Goal: Book appointment/travel/reservation

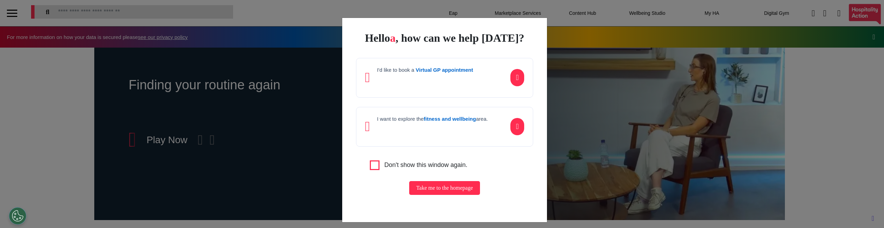
scroll to position [0, 345]
click at [421, 85] on p at bounding box center [425, 80] width 96 height 10
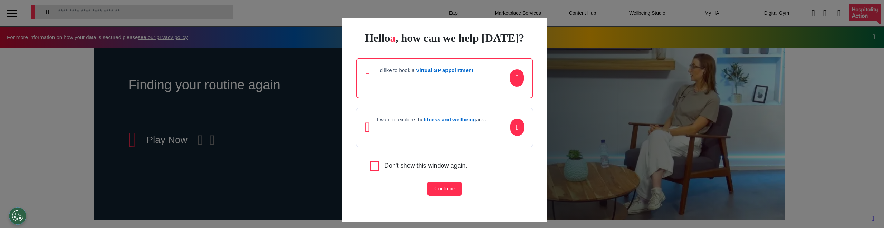
click at [437, 196] on button "Continue" at bounding box center [444, 189] width 34 height 14
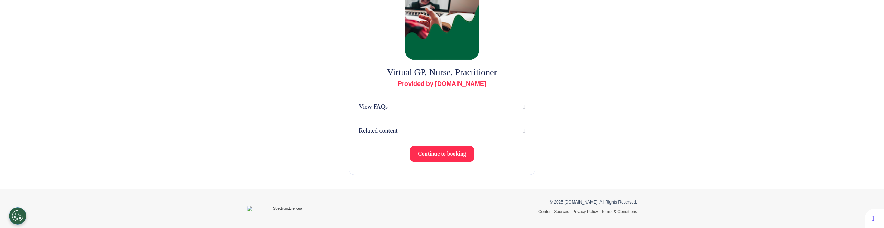
scroll to position [64, 0]
click at [221, 113] on div "Virtual GP, Nurse, Practitioner Provided by Spectrum.Life View FAQs Related con…" at bounding box center [442, 75] width 884 height 225
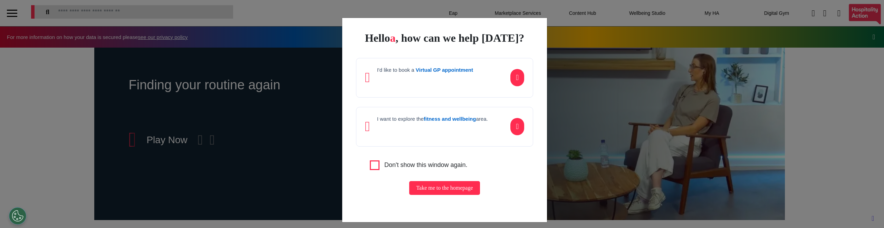
scroll to position [0, 345]
click at [407, 85] on p at bounding box center [425, 80] width 96 height 10
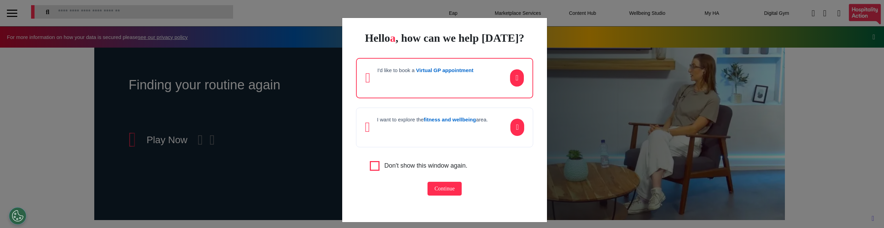
click at [431, 196] on button "Continue" at bounding box center [444, 189] width 34 height 14
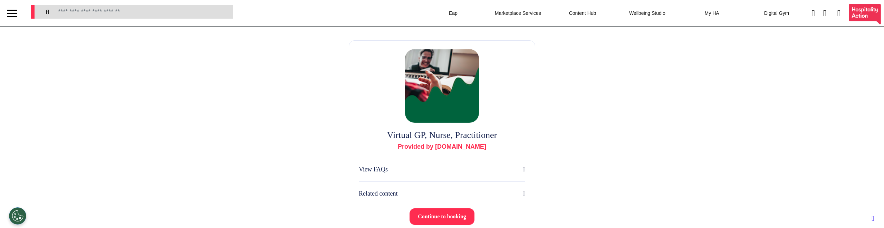
click at [293, 169] on div "Virtual GP, Nurse, Practitioner Provided by Spectrum.Life View FAQs Related con…" at bounding box center [442, 139] width 884 height 225
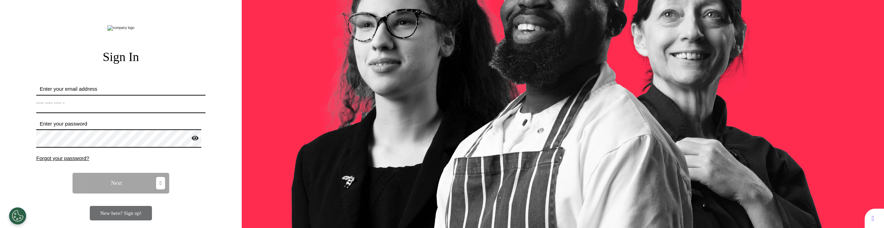
click at [149, 113] on input "Enter your email address" at bounding box center [120, 104] width 169 height 18
type input "**********"
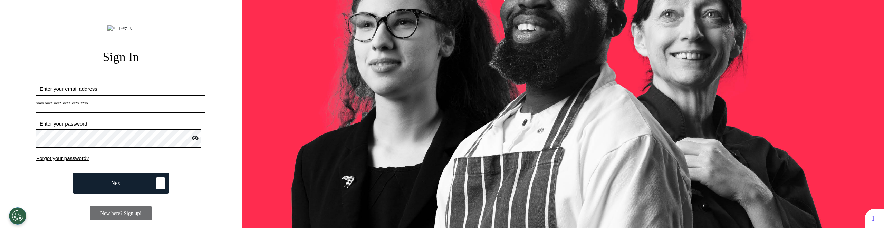
click at [111, 186] on span "Next" at bounding box center [116, 184] width 11 height 6
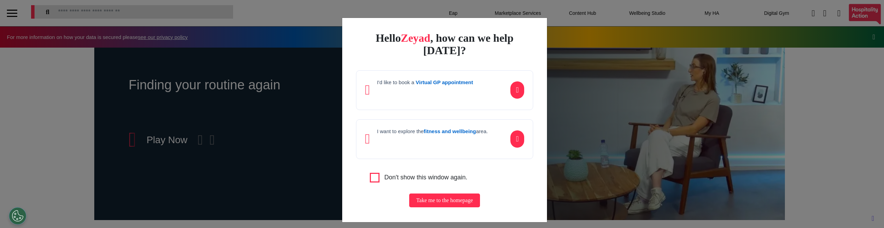
scroll to position [12, 0]
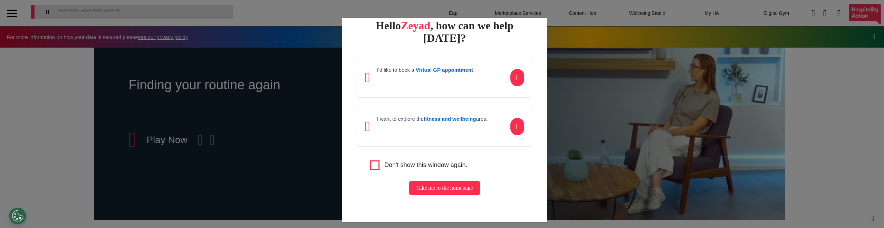
click at [419, 194] on button "Take me to the homepage" at bounding box center [444, 188] width 70 height 14
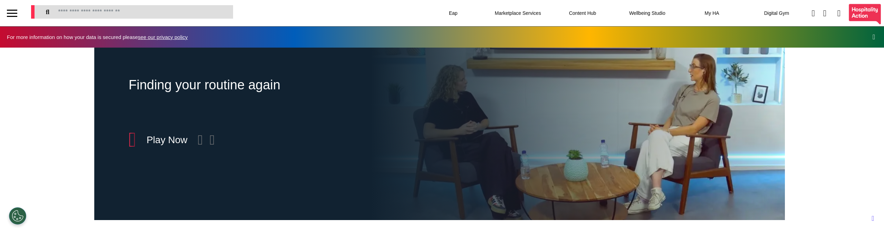
scroll to position [0, 345]
click at [16, 13] on div at bounding box center [12, 13] width 10 height 1
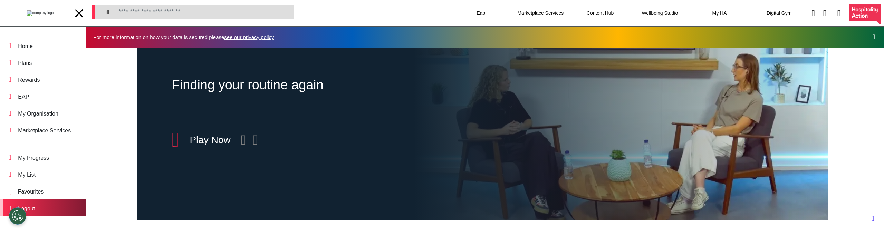
click at [48, 205] on div "Logout" at bounding box center [43, 207] width 86 height 17
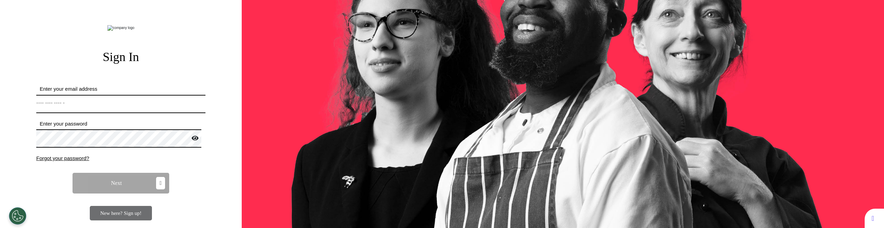
click at [119, 113] on input "Enter your email address" at bounding box center [120, 104] width 169 height 18
type input "**********"
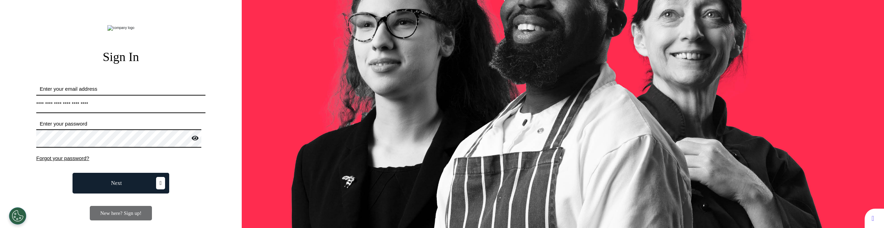
click at [128, 194] on button "Next" at bounding box center [120, 183] width 97 height 21
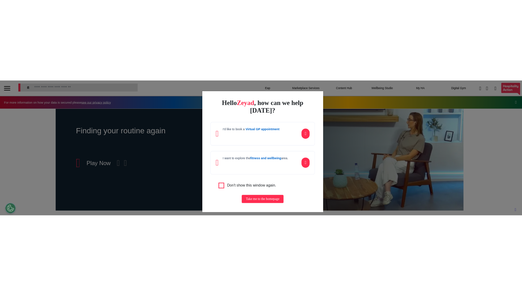
scroll to position [0, 345]
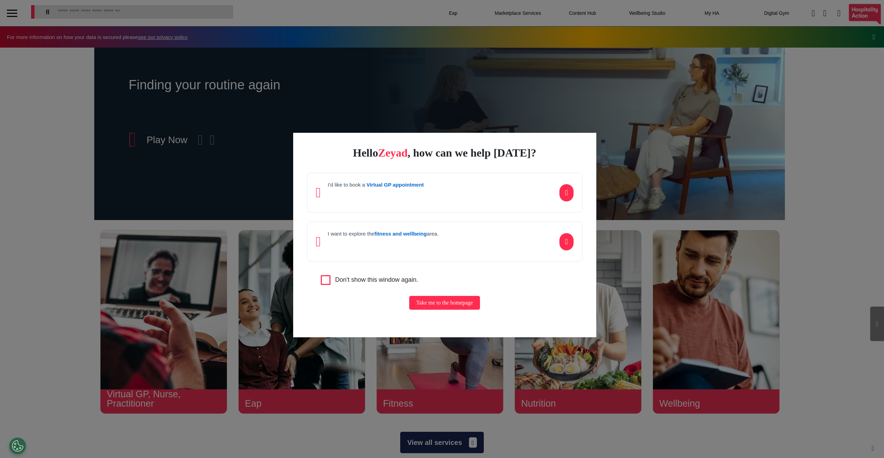
click at [442, 204] on div "I'd like to book a Virtual GP appointment" at bounding box center [444, 193] width 275 height 40
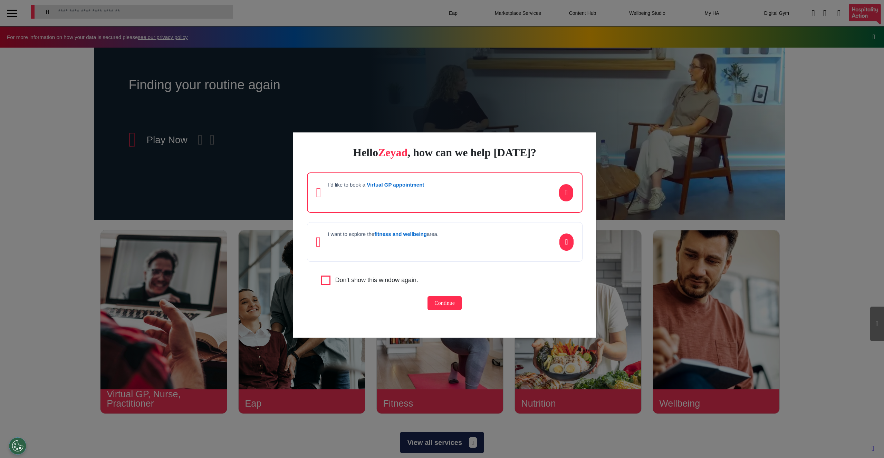
click at [460, 199] on div "I'd like to book a Virtual GP appointment" at bounding box center [444, 193] width 275 height 40
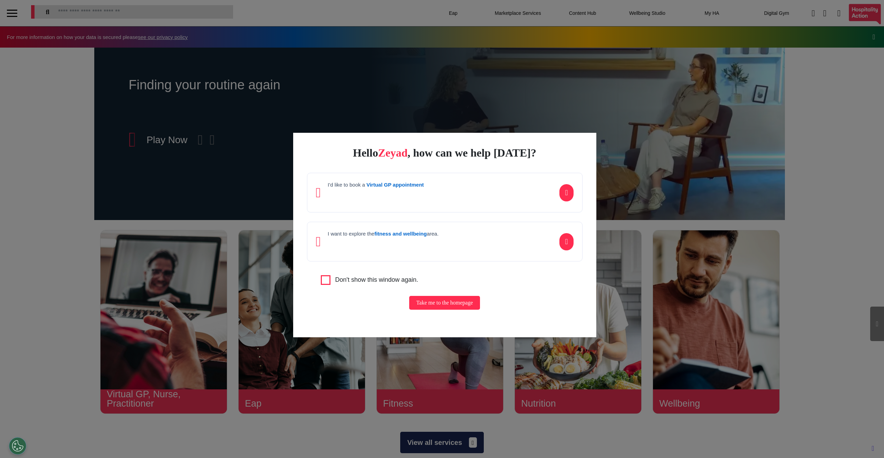
click at [542, 167] on div "Hello [PERSON_NAME] , how can we help [DATE]? I'd like to book a Virtual GP app…" at bounding box center [444, 235] width 303 height 205
click at [428, 201] on div "I'd like to book a Virtual GP appointment" at bounding box center [444, 193] width 275 height 40
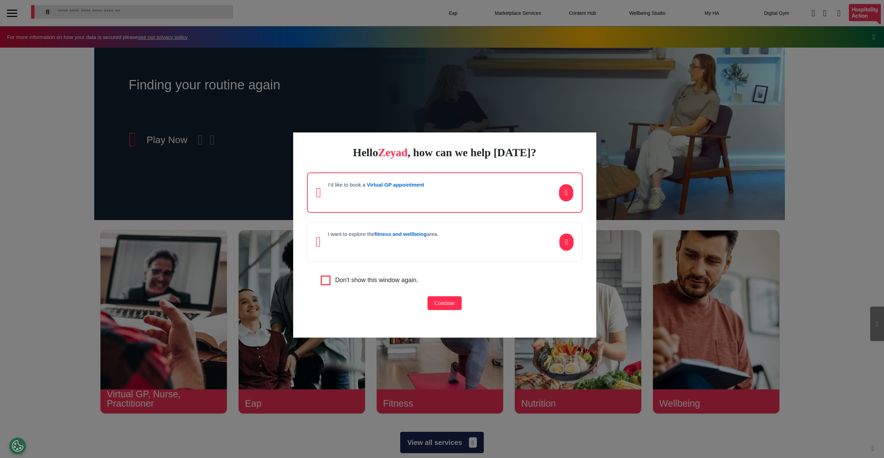
click at [362, 228] on div "Hello [PERSON_NAME] , how can we help [DATE]? I'd like to book a Virtual GP app…" at bounding box center [444, 235] width 303 height 205
